Goal: Task Accomplishment & Management: Manage account settings

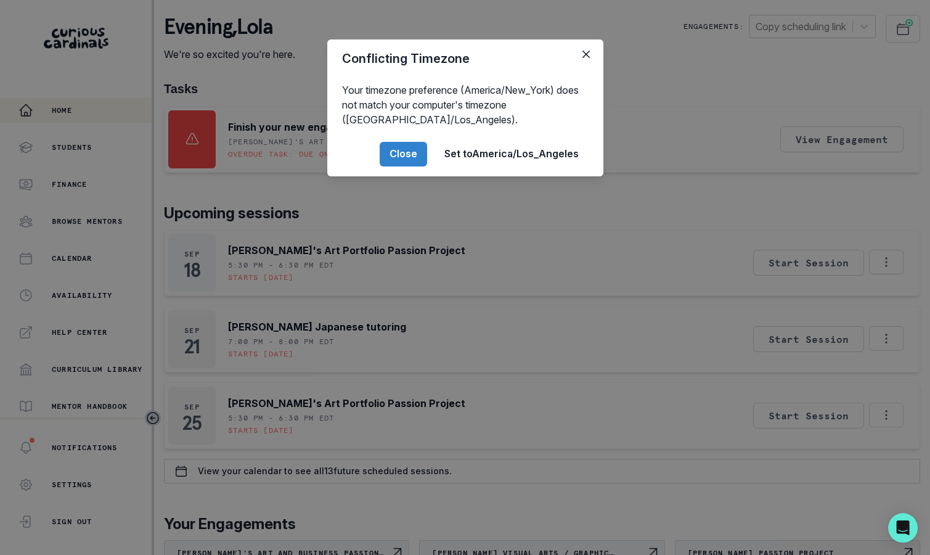
click at [251, 259] on div "Conflicting Timezone Your timezone preference (America/New_York) does not match…" at bounding box center [465, 277] width 930 height 555
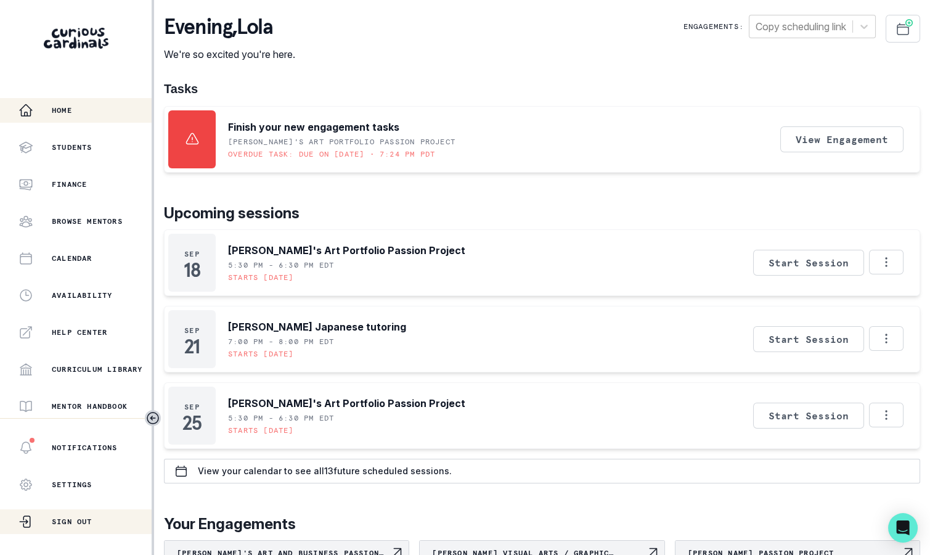
click at [103, 520] on div "Sign Out" at bounding box center [84, 521] width 133 height 15
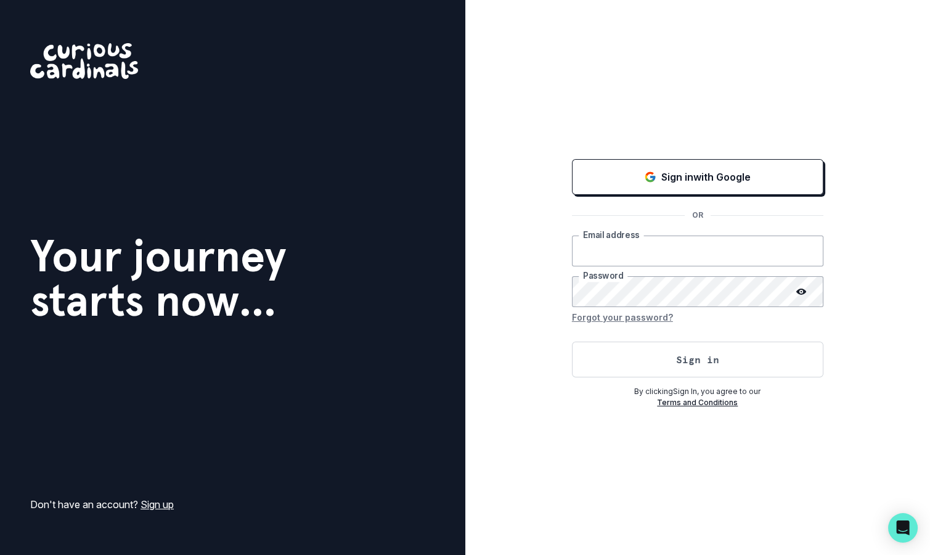
type input "[EMAIL_ADDRESS][DOMAIN_NAME]"
click at [600, 339] on form "[EMAIL_ADDRESS][DOMAIN_NAME] Email address Password Forgot your password? Sign …" at bounding box center [697, 306] width 251 height 142
click at [600, 349] on button "Sign in" at bounding box center [697, 359] width 251 height 36
